Goal: Information Seeking & Learning: Learn about a topic

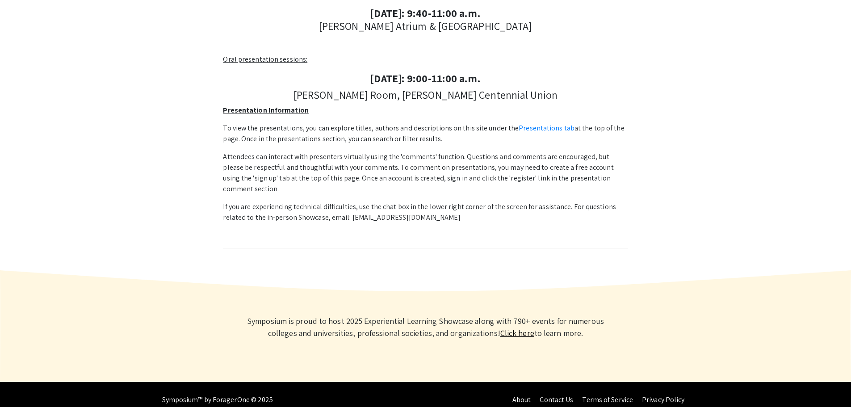
scroll to position [76, 0]
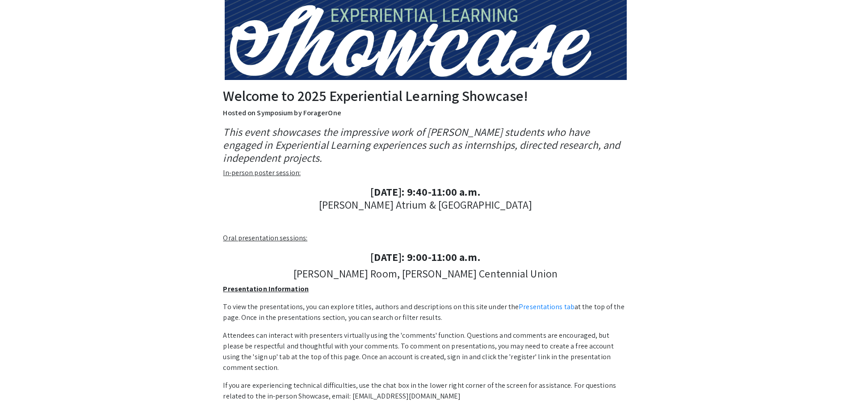
click at [259, 175] on u "In-person poster session:" at bounding box center [262, 172] width 78 height 9
click at [261, 174] on u "In-person poster session:" at bounding box center [262, 172] width 78 height 9
click at [270, 244] on div "This event showcases the impressive work of [PERSON_NAME] students who have eng…" at bounding box center [425, 277] width 405 height 302
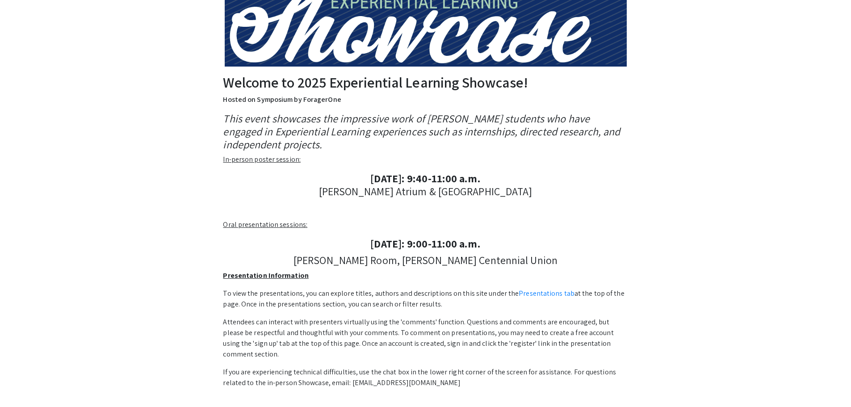
scroll to position [179, 0]
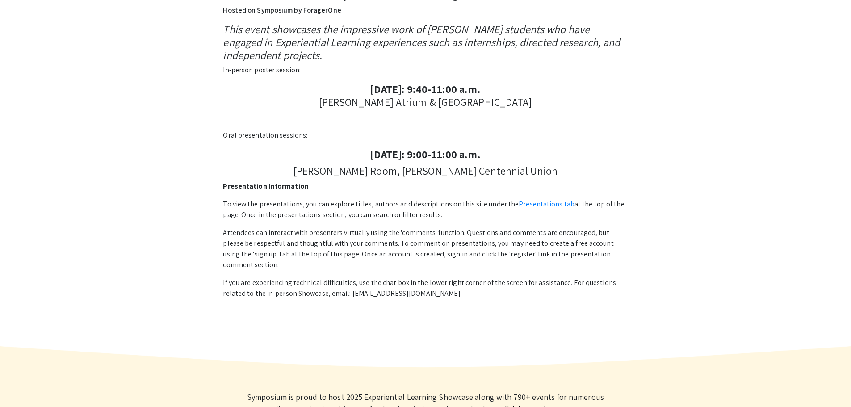
click at [257, 185] on u "Presentation Information" at bounding box center [265, 185] width 85 height 9
click at [538, 202] on link "Presentations tab" at bounding box center [547, 203] width 56 height 9
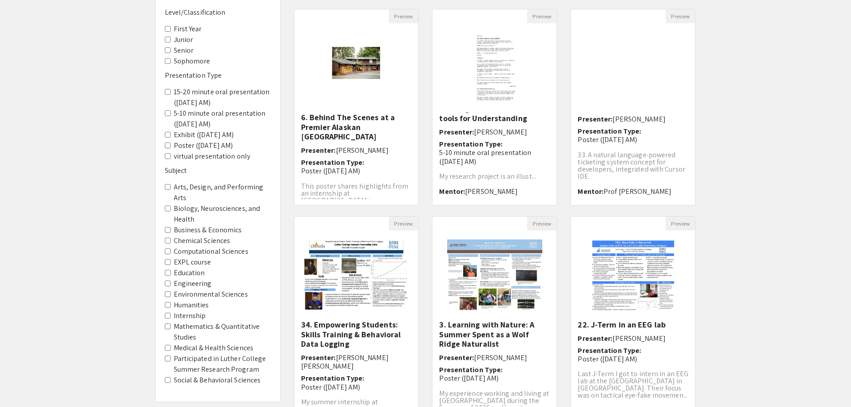
scroll to position [185, 0]
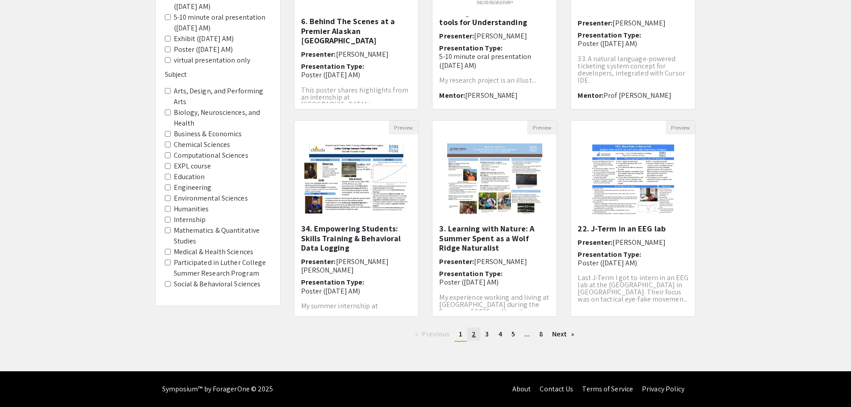
click at [475, 333] on span "2" at bounding box center [474, 333] width 4 height 9
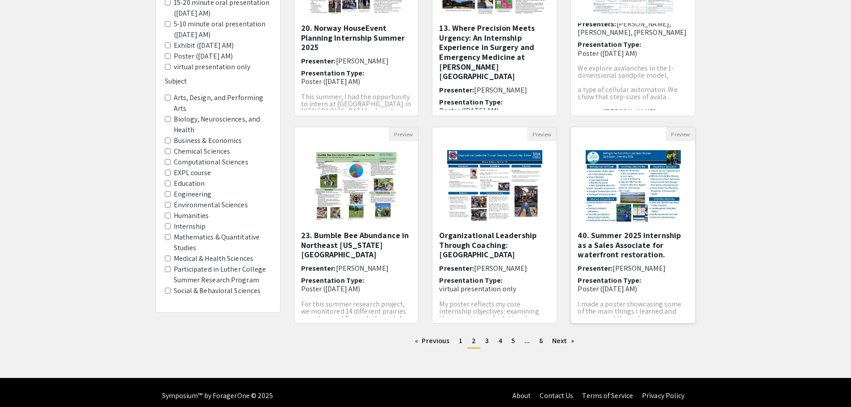
scroll to position [185, 0]
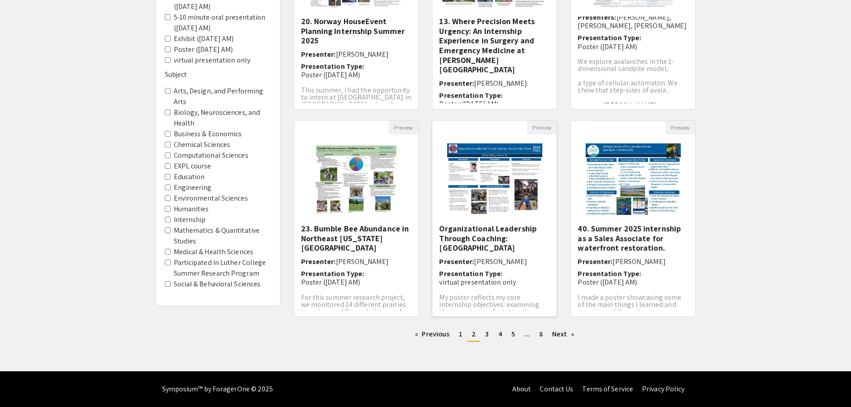
click at [504, 190] on img "Open Presentation <p>Organizational Leadership Through Coaching: Decorah High S…" at bounding box center [494, 179] width 113 height 89
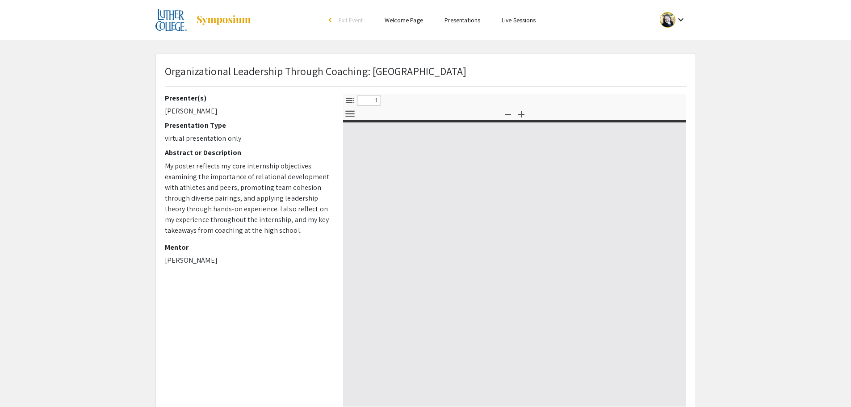
select select "custom"
type input "0"
select select "custom"
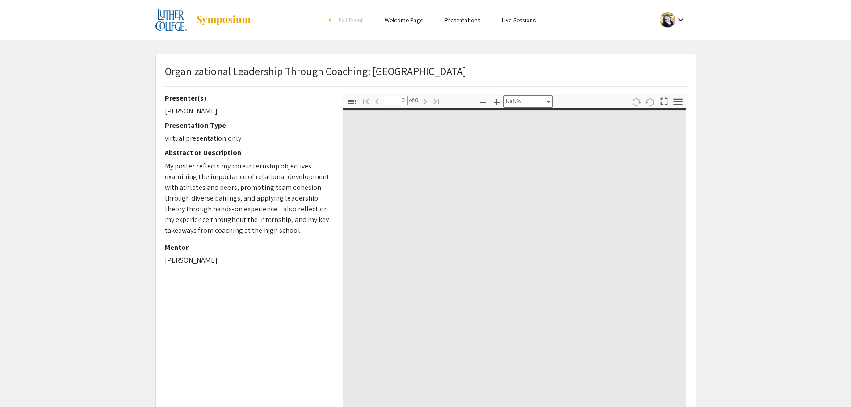
type input "1"
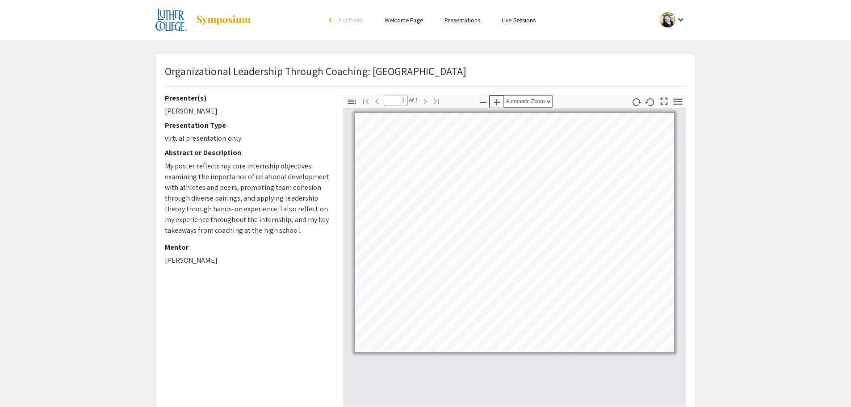
click at [496, 99] on icon "button" at bounding box center [497, 102] width 11 height 11
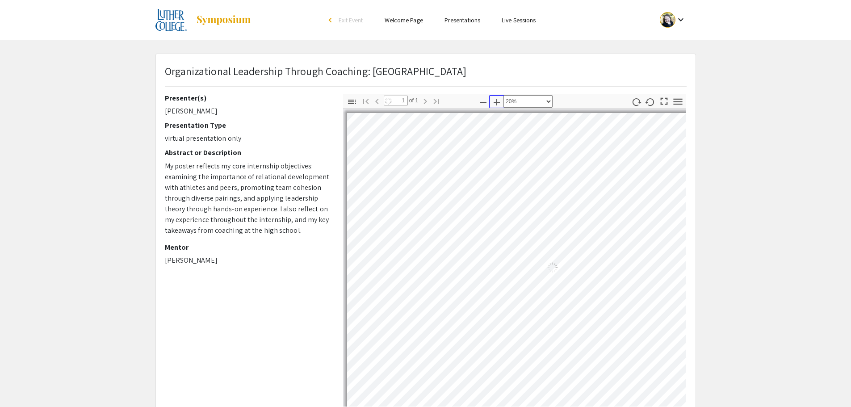
click at [496, 99] on icon "button" at bounding box center [497, 102] width 11 height 11
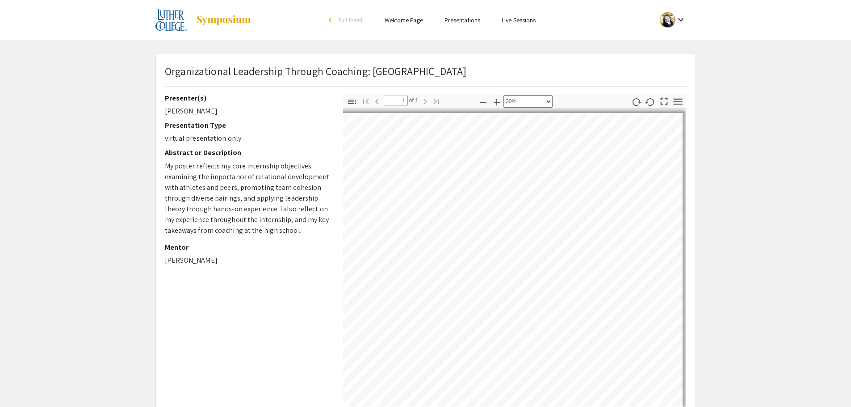
scroll to position [134, 289]
click at [497, 101] on icon "button" at bounding box center [497, 102] width 6 height 6
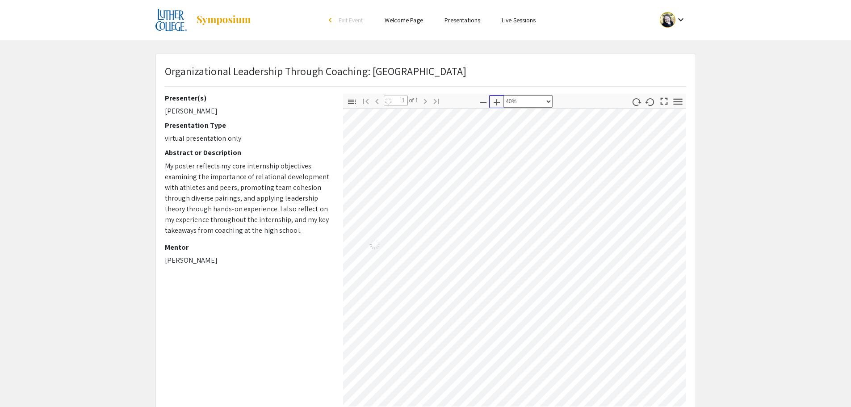
click at [497, 101] on icon "button" at bounding box center [497, 102] width 6 height 6
select select "0.5"
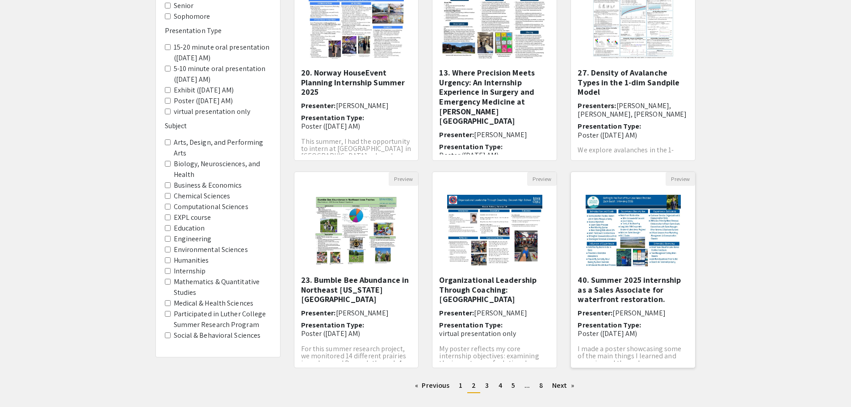
scroll to position [31, 0]
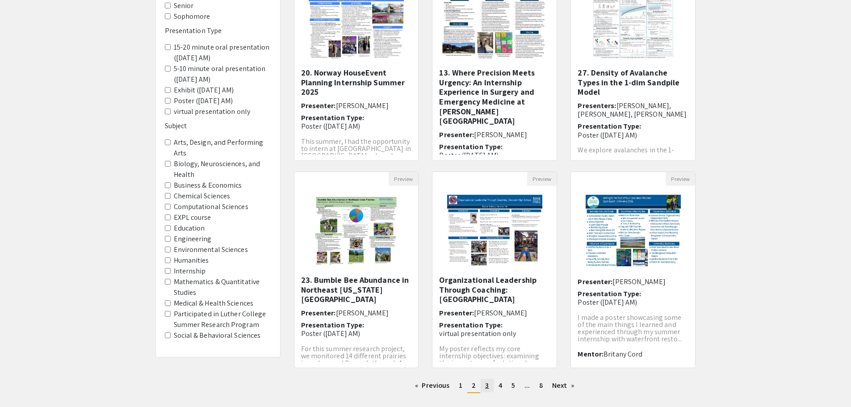
click at [488, 386] on span "3" at bounding box center [487, 385] width 4 height 9
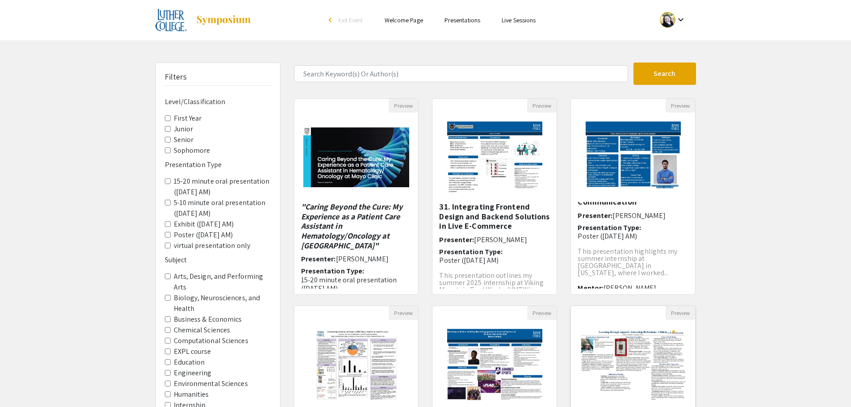
scroll to position [179, 0]
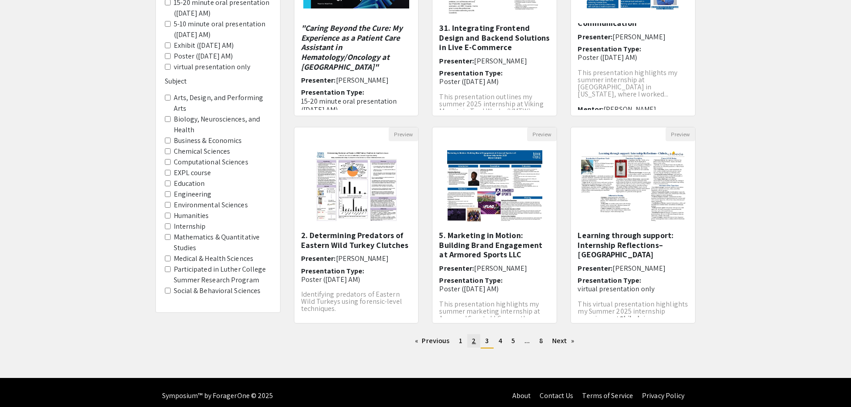
click at [473, 341] on span "2" at bounding box center [474, 340] width 4 height 9
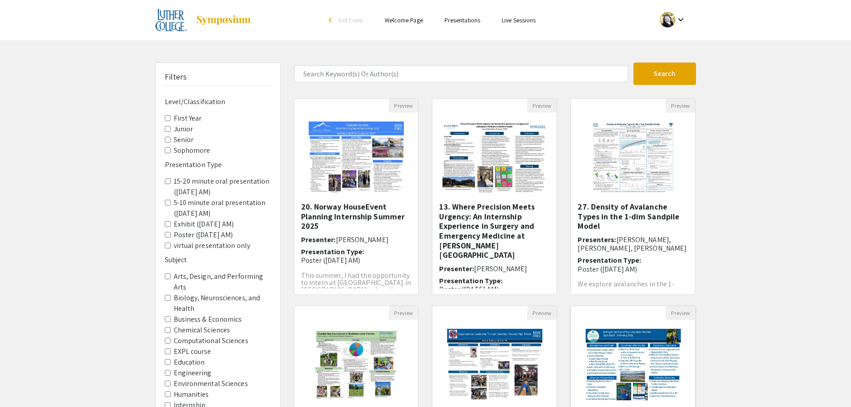
scroll to position [185, 0]
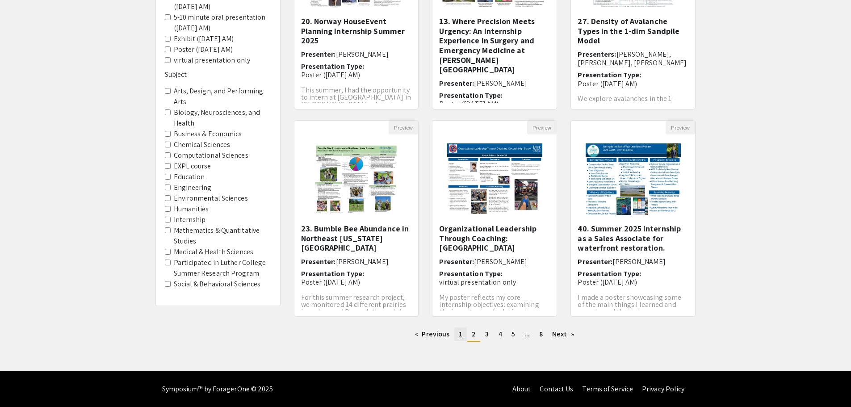
click at [463, 335] on link "page 1" at bounding box center [461, 334] width 13 height 13
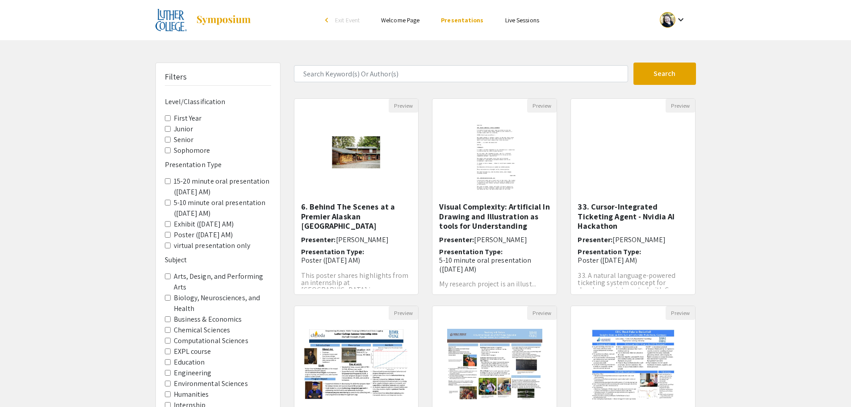
click at [527, 22] on link "Live Sessions" at bounding box center [522, 20] width 34 height 8
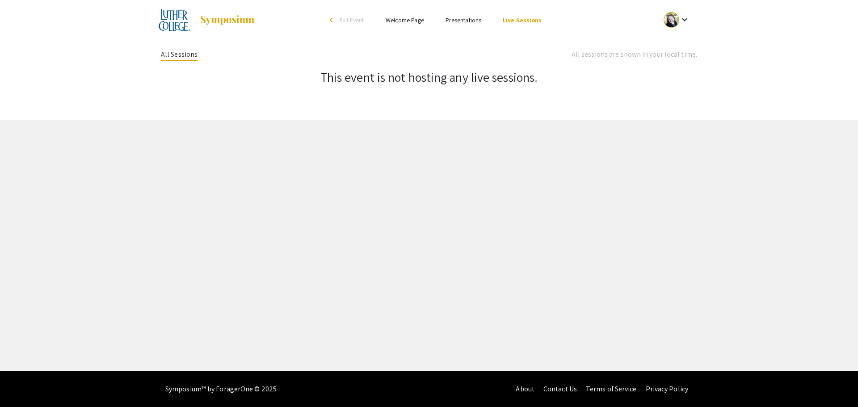
click at [462, 21] on link "Presentations" at bounding box center [464, 20] width 36 height 8
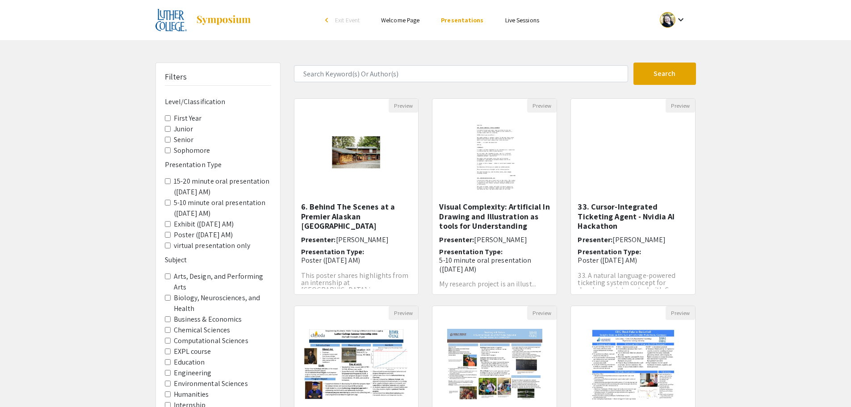
click at [193, 184] on label "15-20 minute oral presentation (Saturday, 9/20 AM)" at bounding box center [222, 186] width 97 height 21
click at [171, 184] on AM\) "15-20 minute oral presentation (Saturday, 9/20 AM)" at bounding box center [168, 181] width 6 height 6
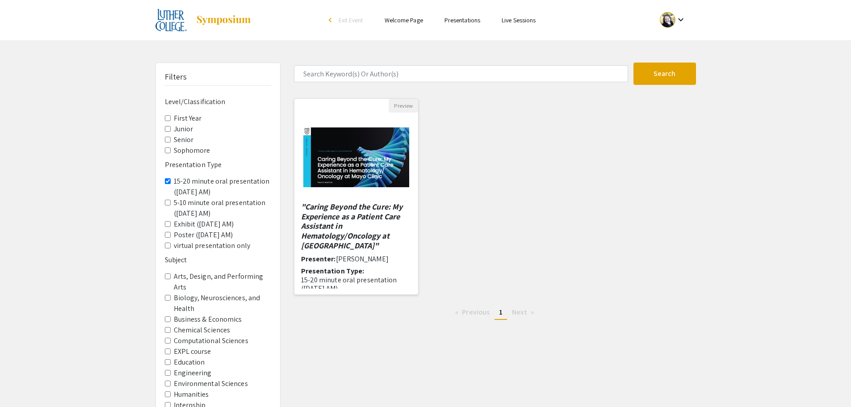
scroll to position [38, 0]
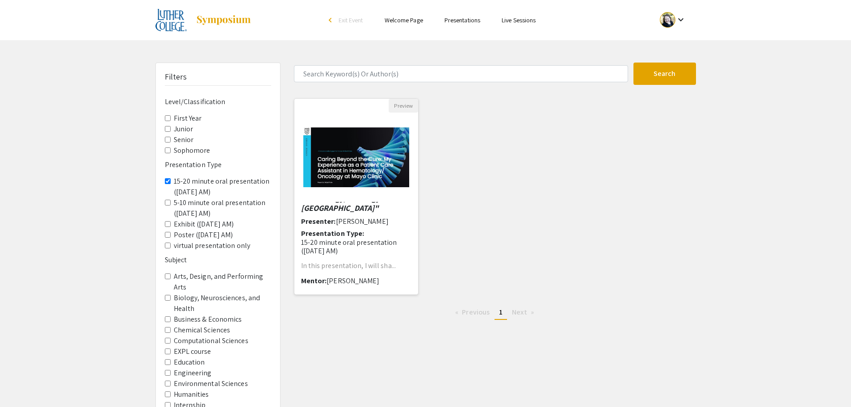
click at [362, 166] on img at bounding box center [357, 157] width 124 height 78
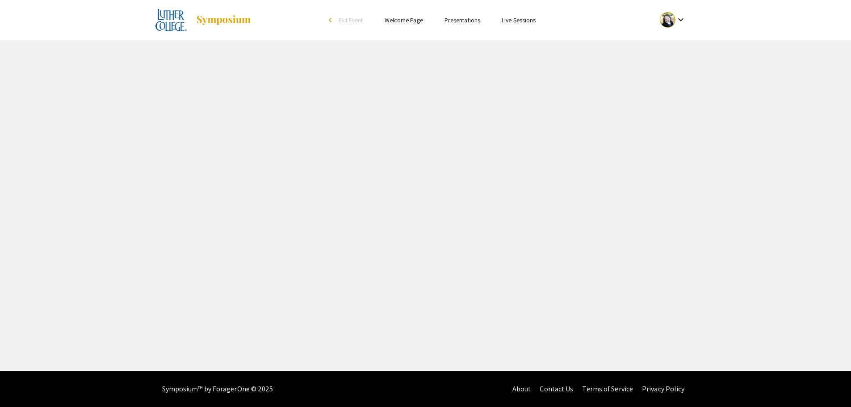
select select "custom"
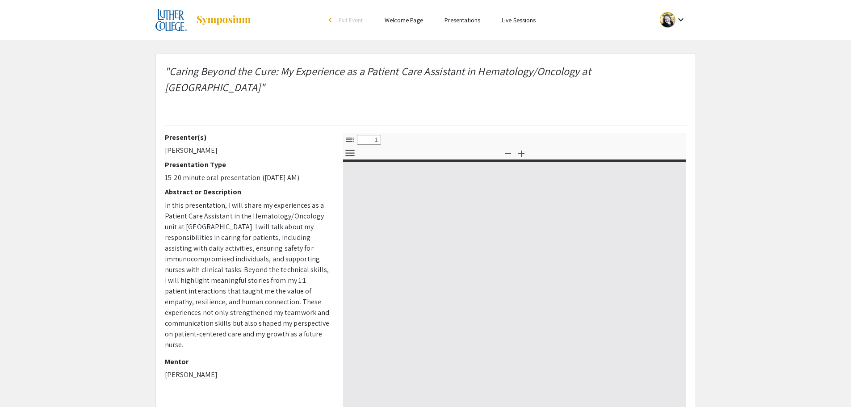
type input "0"
select select "custom"
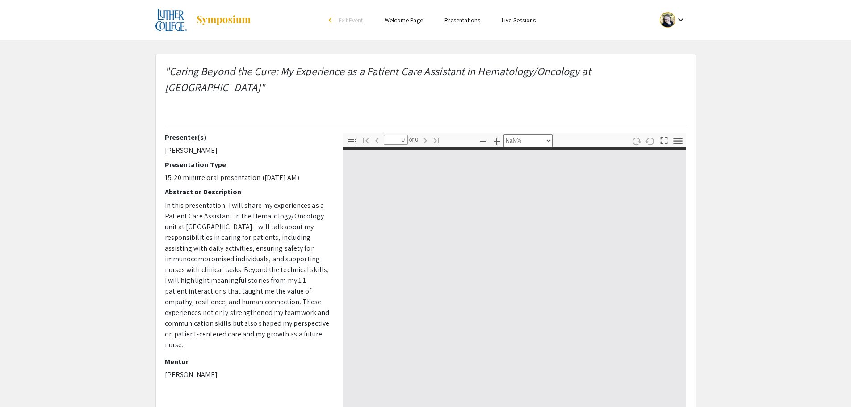
type input "1"
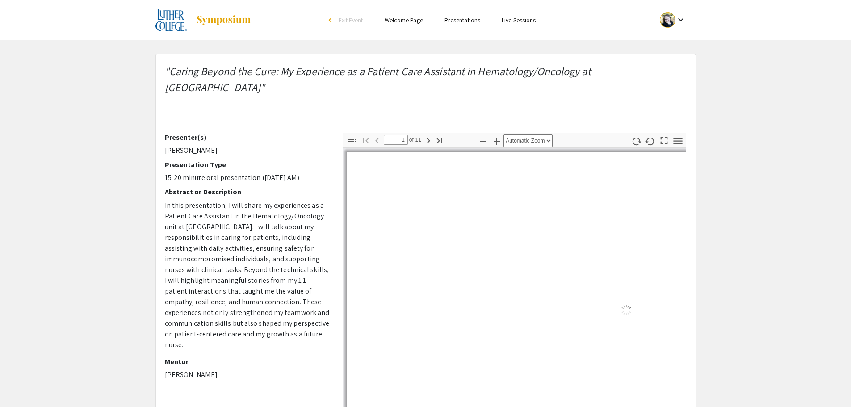
select select "auto"
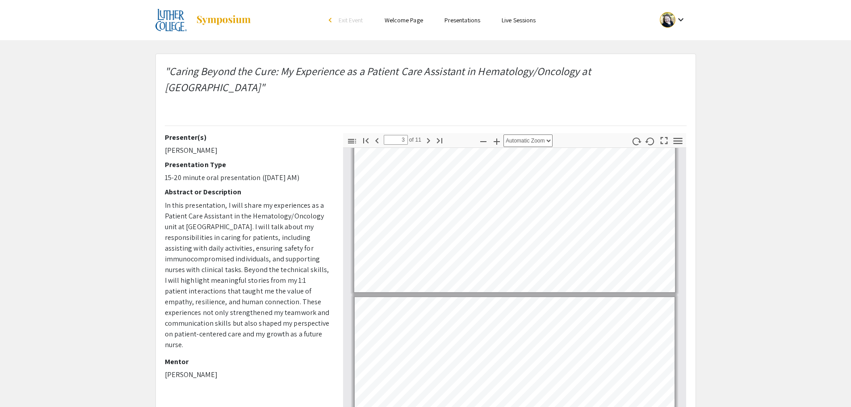
scroll to position [404, 0]
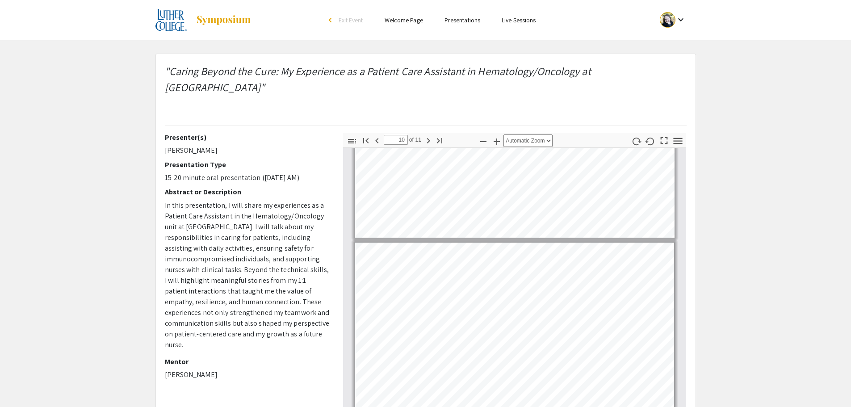
type input "11"
